Goal: Information Seeking & Learning: Find specific fact

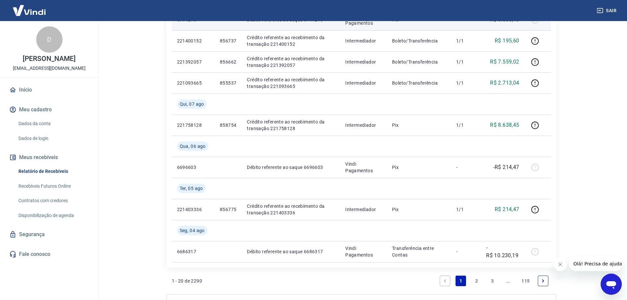
scroll to position [527, 0]
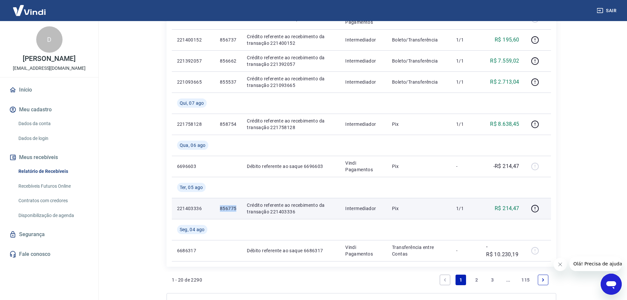
drag, startPoint x: 239, startPoint y: 206, endPoint x: 220, endPoint y: 210, distance: 19.8
click at [220, 210] on td "856775" at bounding box center [228, 208] width 27 height 21
copy p "856775"
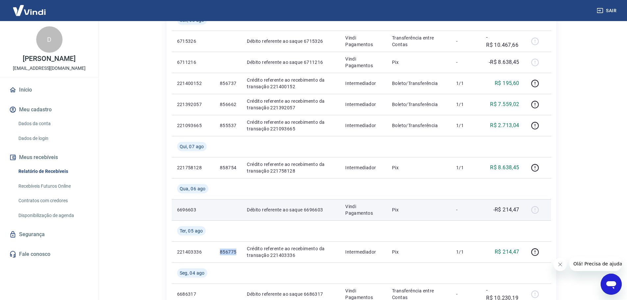
scroll to position [483, 0]
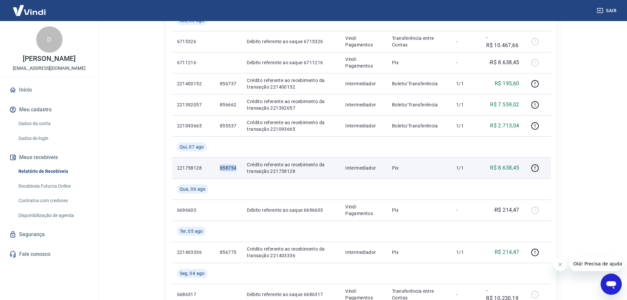
drag, startPoint x: 237, startPoint y: 169, endPoint x: 220, endPoint y: 168, distance: 17.5
click at [220, 168] on td "858754" at bounding box center [228, 167] width 27 height 21
copy p "858754"
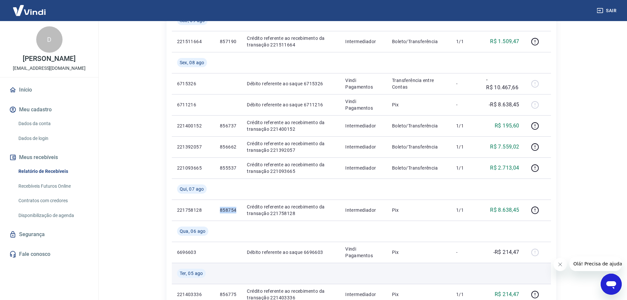
scroll to position [439, 0]
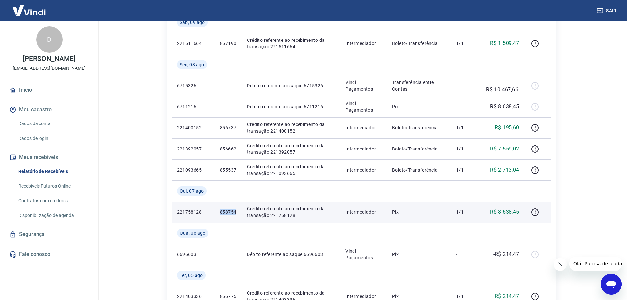
click at [239, 215] on td "858754" at bounding box center [228, 211] width 27 height 21
drag, startPoint x: 236, startPoint y: 214, endPoint x: 215, endPoint y: 214, distance: 20.4
click at [215, 214] on td "858754" at bounding box center [228, 211] width 27 height 21
copy p "858754"
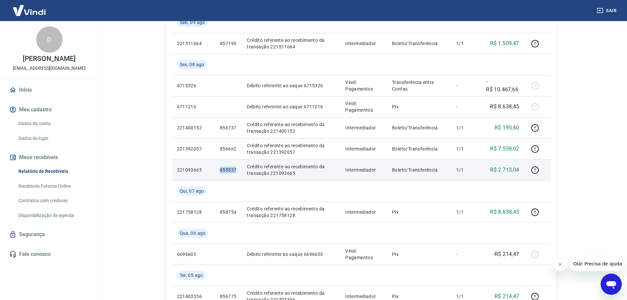
drag, startPoint x: 238, startPoint y: 171, endPoint x: 217, endPoint y: 173, distance: 21.5
click at [217, 173] on td "855537" at bounding box center [228, 169] width 27 height 21
copy p "855537"
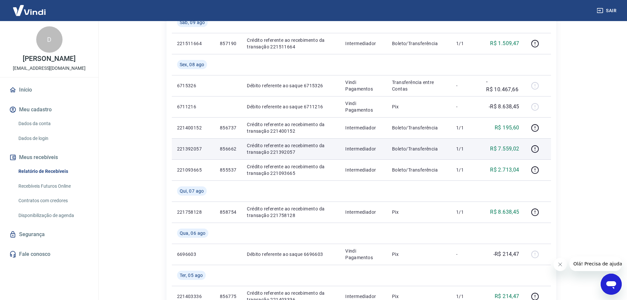
click at [235, 148] on p "856662" at bounding box center [228, 149] width 16 height 7
drag, startPoint x: 231, startPoint y: 148, endPoint x: 217, endPoint y: 150, distance: 14.2
click at [217, 150] on td "856662" at bounding box center [228, 148] width 27 height 21
copy p "856662"
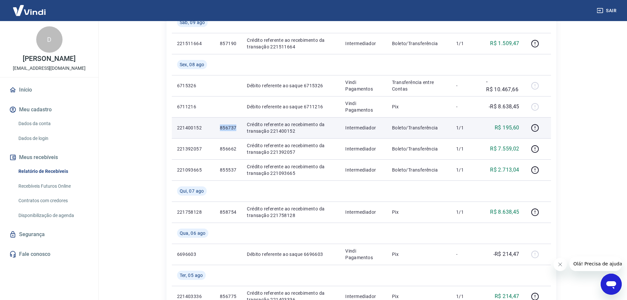
drag, startPoint x: 237, startPoint y: 128, endPoint x: 208, endPoint y: 128, distance: 29.3
click at [208, 128] on tr "221400152 856737 Crédito referente ao recebimento da transação 221400152 Interm…" at bounding box center [361, 127] width 379 height 21
copy tr "856737"
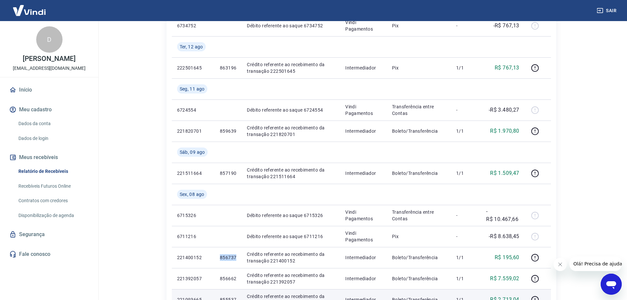
scroll to position [307, 0]
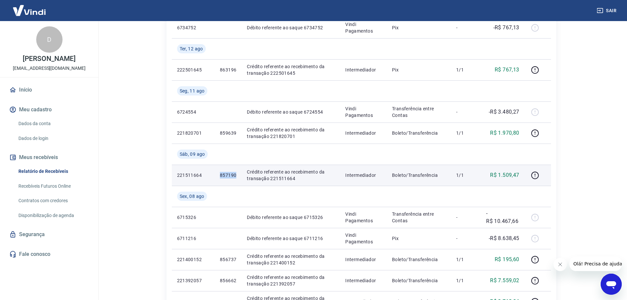
drag, startPoint x: 236, startPoint y: 175, endPoint x: 221, endPoint y: 175, distance: 15.8
click at [221, 175] on td "857190" at bounding box center [228, 175] width 27 height 21
copy p "857190"
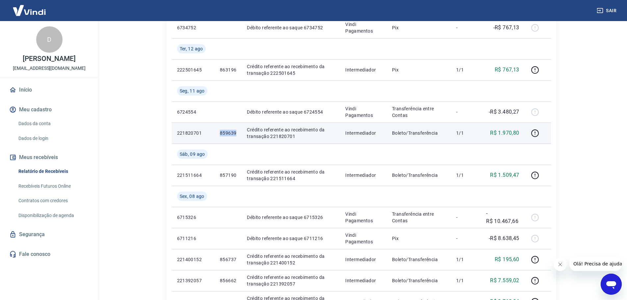
drag, startPoint x: 238, startPoint y: 133, endPoint x: 215, endPoint y: 133, distance: 22.7
click at [215, 133] on td "859639" at bounding box center [228, 132] width 27 height 21
copy p "859639"
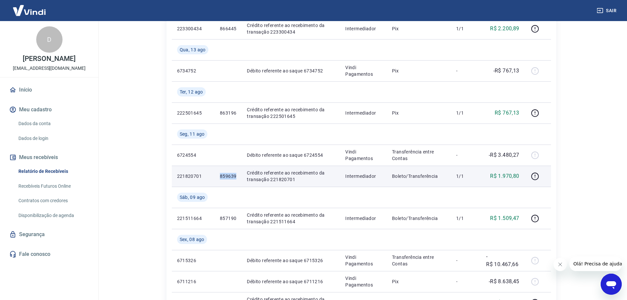
scroll to position [263, 0]
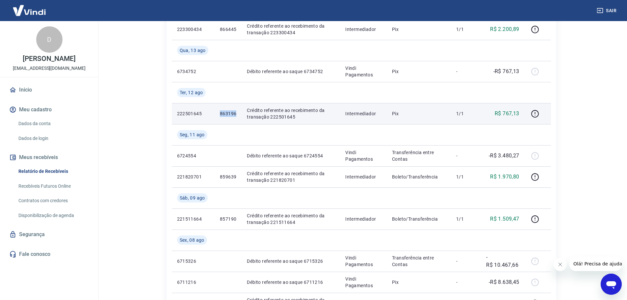
drag, startPoint x: 237, startPoint y: 115, endPoint x: 220, endPoint y: 116, distance: 17.1
click at [220, 116] on td "863196" at bounding box center [228, 113] width 27 height 21
copy p "863196"
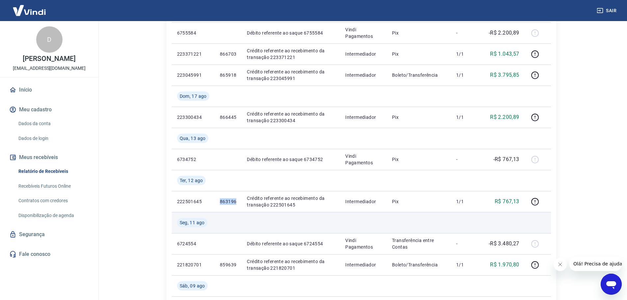
scroll to position [132, 0]
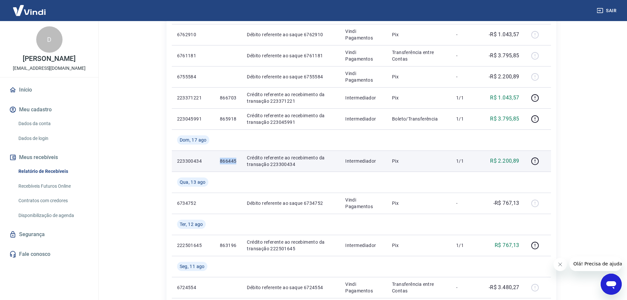
drag, startPoint x: 239, startPoint y: 163, endPoint x: 218, endPoint y: 163, distance: 21.1
click at [218, 163] on td "866445" at bounding box center [228, 160] width 27 height 21
copy p "866445"
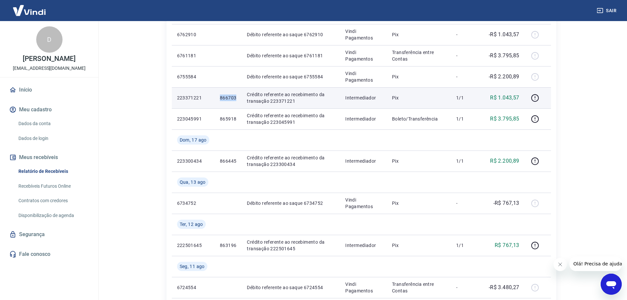
drag, startPoint x: 235, startPoint y: 97, endPoint x: 217, endPoint y: 96, distance: 18.5
click at [217, 96] on td "866703" at bounding box center [228, 97] width 27 height 21
